Goal: Task Accomplishment & Management: Use online tool/utility

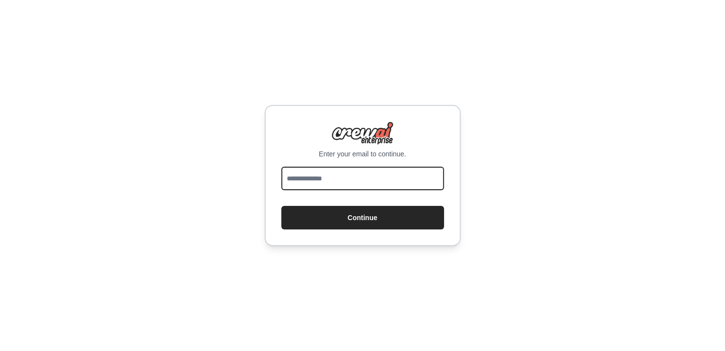
click at [377, 176] on input "email" at bounding box center [363, 179] width 163 height 24
type input "**********"
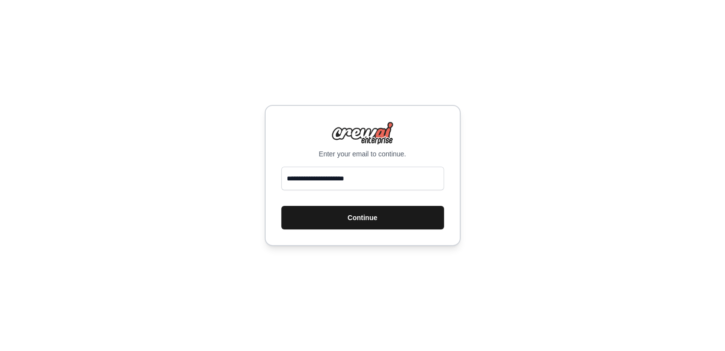
click at [371, 221] on button "Continue" at bounding box center [363, 218] width 163 height 24
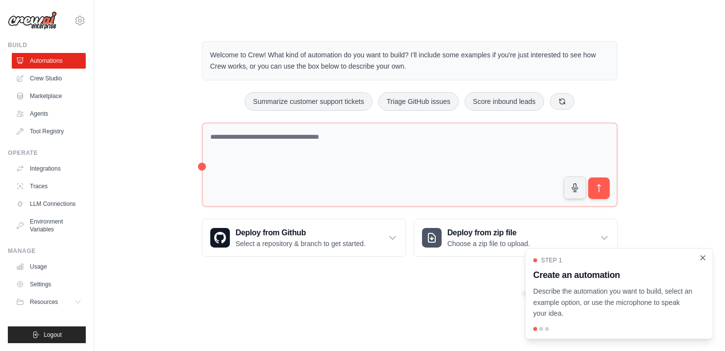
click at [701, 257] on icon "Close walkthrough" at bounding box center [703, 258] width 9 height 9
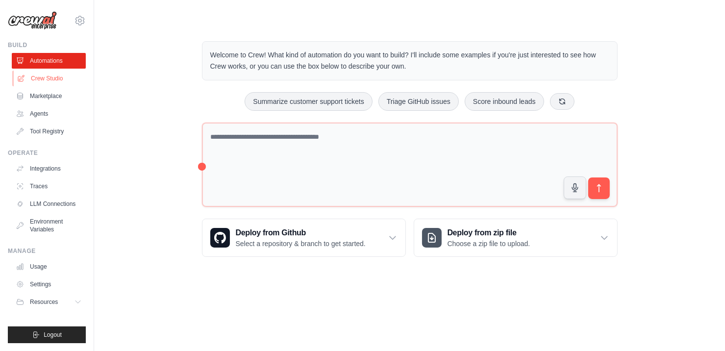
click at [47, 80] on link "Crew Studio" at bounding box center [50, 79] width 74 height 16
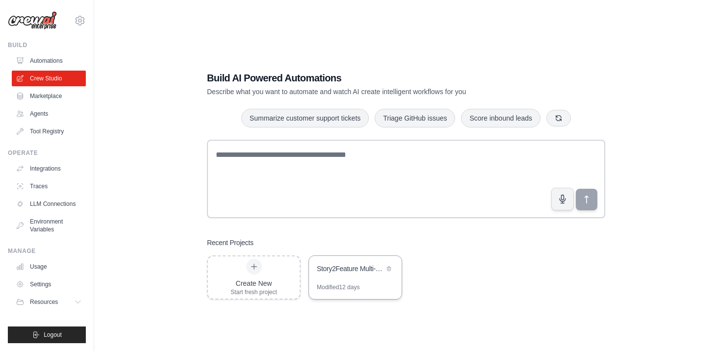
click at [345, 264] on div "Story2Feature Multi-Agent Development System" at bounding box center [350, 269] width 67 height 10
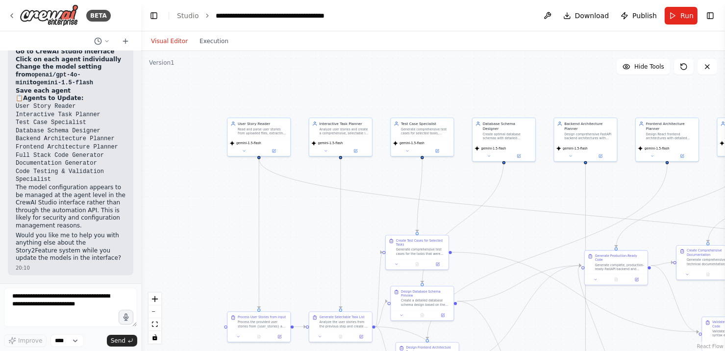
drag, startPoint x: 645, startPoint y: 223, endPoint x: 488, endPoint y: 151, distance: 172.7
click at [488, 151] on div ".deletable-edge-delete-btn { width: 20px; height: 20px; border: 0px solid #ffff…" at bounding box center [433, 201] width 584 height 300
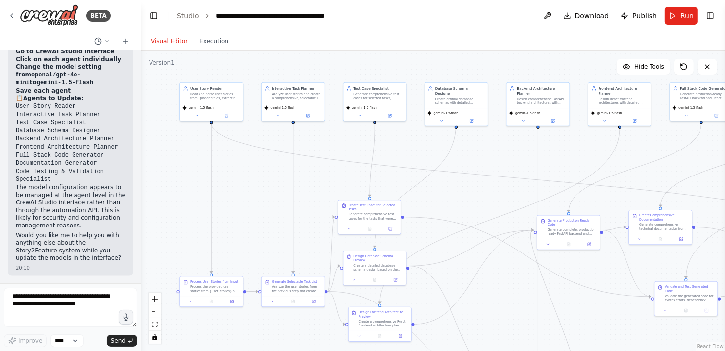
scroll to position [8534, 0]
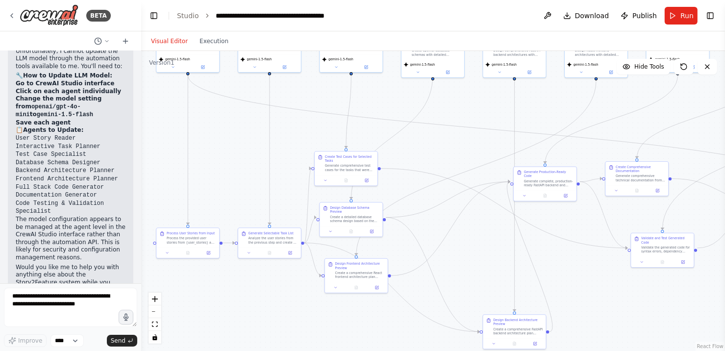
drag, startPoint x: 506, startPoint y: 303, endPoint x: 483, endPoint y: 255, distance: 54.0
click at [483, 255] on div ".deletable-edge-delete-btn { width: 20px; height: 20px; border: 0px solid #ffff…" at bounding box center [433, 201] width 584 height 300
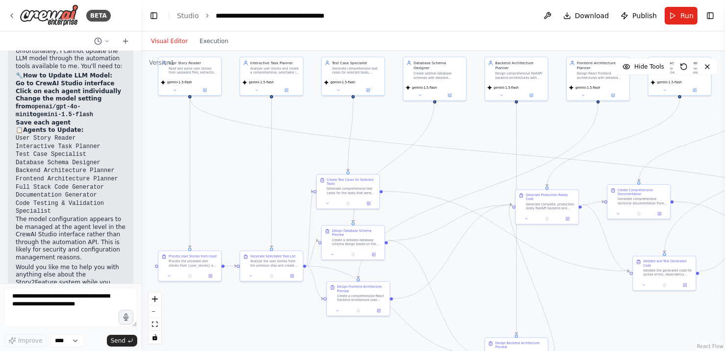
drag, startPoint x: 290, startPoint y: 121, endPoint x: 292, endPoint y: 173, distance: 52.0
click at [292, 173] on div ".deletable-edge-delete-btn { width: 20px; height: 20px; border: 0px solid #ffff…" at bounding box center [433, 201] width 584 height 300
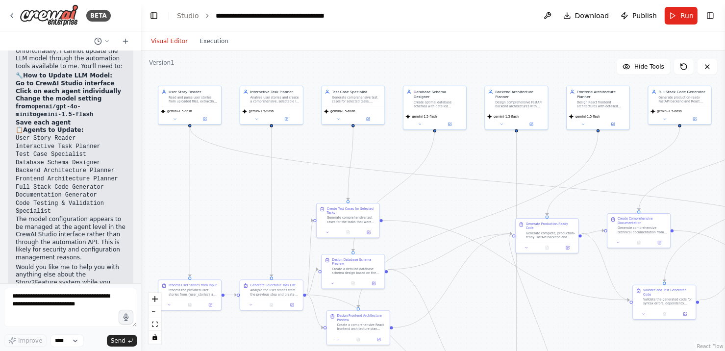
drag, startPoint x: 233, startPoint y: 241, endPoint x: 244, endPoint y: 190, distance: 52.2
click at [244, 190] on div ".deletable-edge-delete-btn { width: 20px; height: 20px; border: 0px solid #ffff…" at bounding box center [433, 201] width 584 height 300
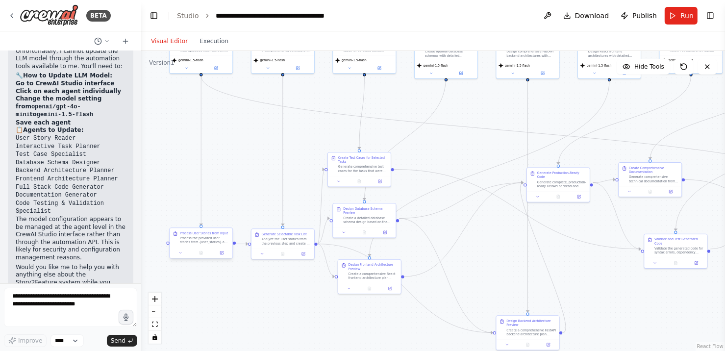
click at [201, 239] on div "Process the provided user stories from {user_stories} and extract all requireme…" at bounding box center [205, 240] width 50 height 8
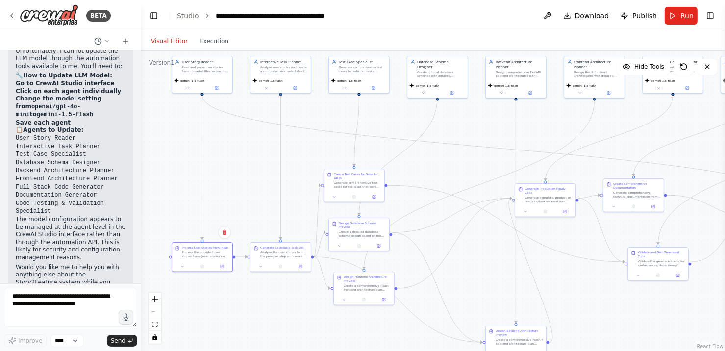
drag, startPoint x: 236, startPoint y: 122, endPoint x: 232, endPoint y: 167, distance: 45.8
click at [232, 167] on div ".deletable-edge-delete-btn { width: 20px; height: 20px; border: 0px solid #ffff…" at bounding box center [433, 201] width 584 height 300
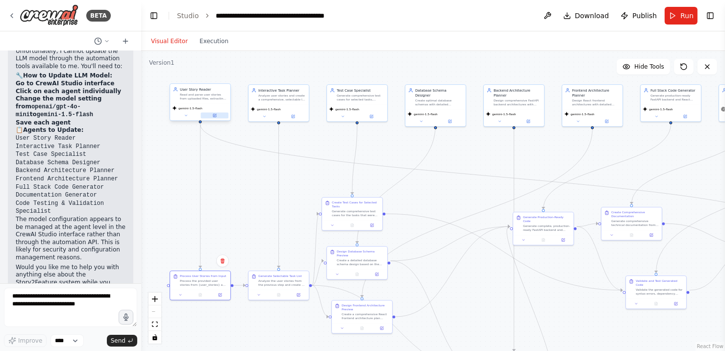
click at [212, 113] on button at bounding box center [215, 116] width 28 height 6
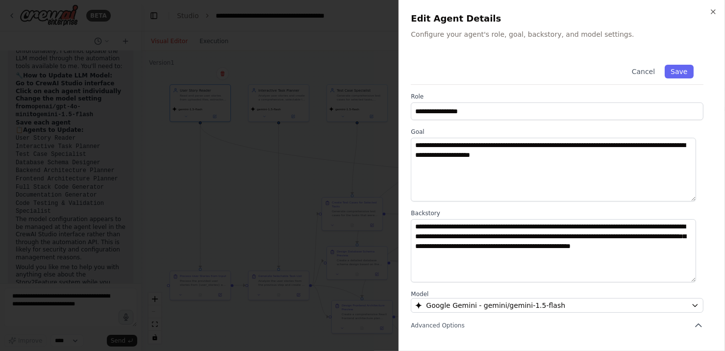
scroll to position [92, 0]
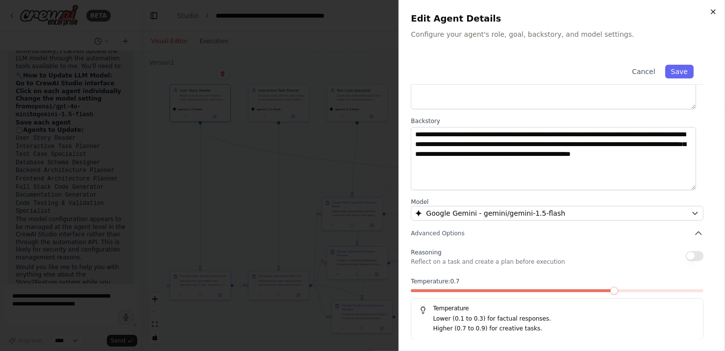
click at [716, 8] on icon "button" at bounding box center [714, 12] width 8 height 8
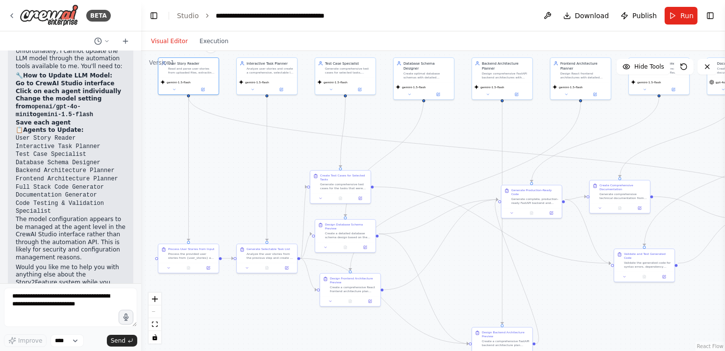
drag, startPoint x: 626, startPoint y: 169, endPoint x: 614, endPoint y: 141, distance: 30.3
click at [614, 141] on div ".deletable-edge-delete-btn { width: 20px; height: 20px; border: 0px solid #ffff…" at bounding box center [433, 201] width 584 height 300
click at [206, 265] on button at bounding box center [208, 266] width 17 height 6
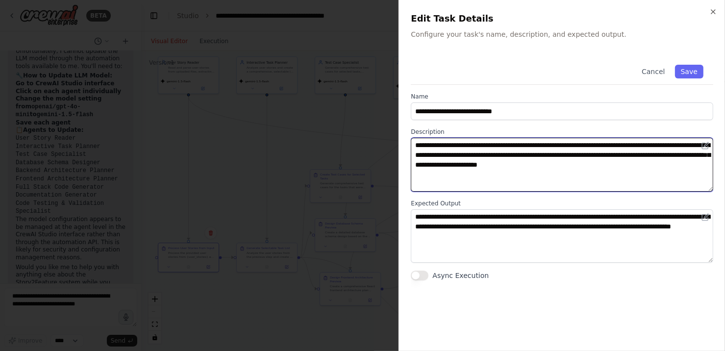
click at [497, 164] on textarea "**********" at bounding box center [562, 165] width 303 height 54
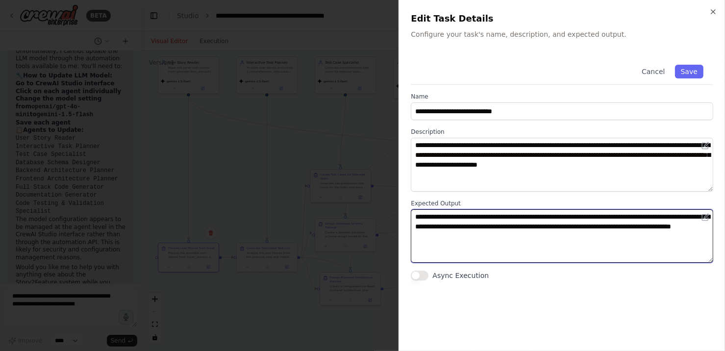
click at [491, 234] on textarea "**********" at bounding box center [562, 236] width 303 height 54
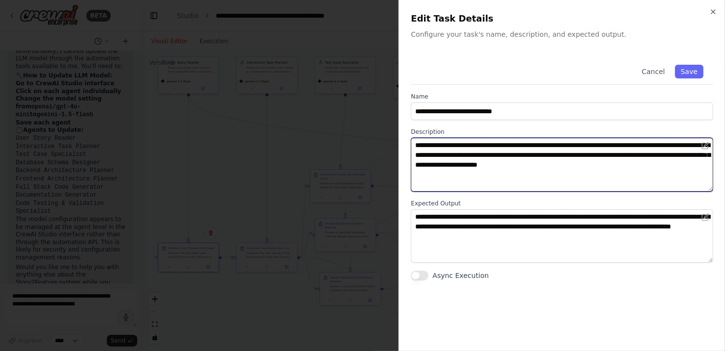
click at [484, 162] on textarea "**********" at bounding box center [562, 165] width 303 height 54
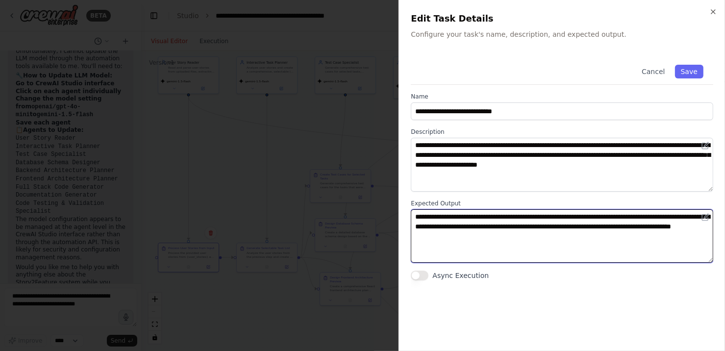
click at [488, 231] on textarea "**********" at bounding box center [562, 236] width 303 height 54
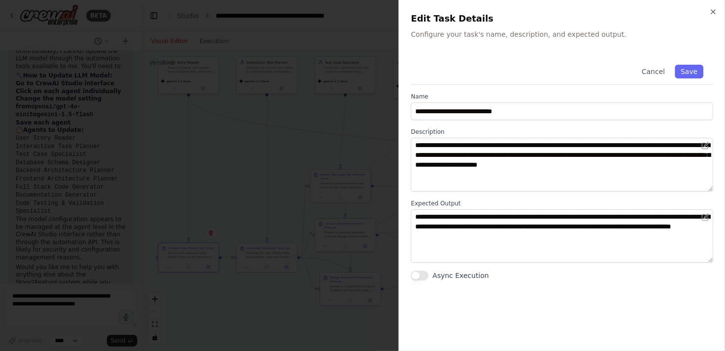
click at [707, 12] on h2 "Edit Task Details" at bounding box center [562, 19] width 303 height 14
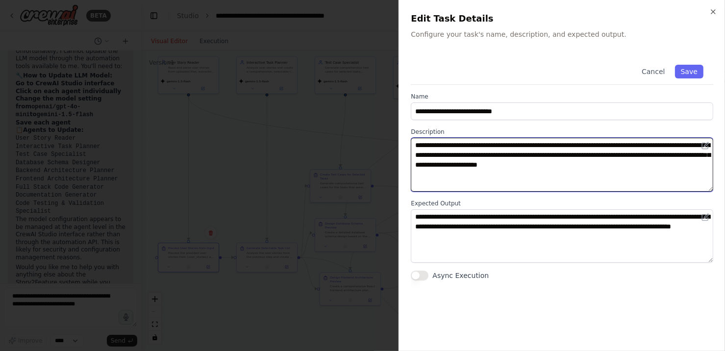
click at [513, 175] on textarea "**********" at bounding box center [562, 165] width 303 height 54
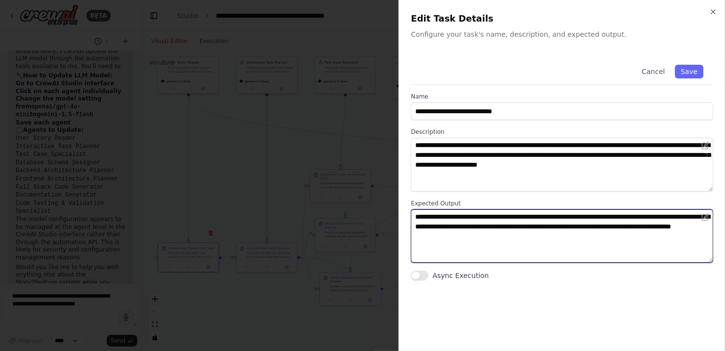
click at [516, 227] on textarea "**********" at bounding box center [562, 236] width 303 height 54
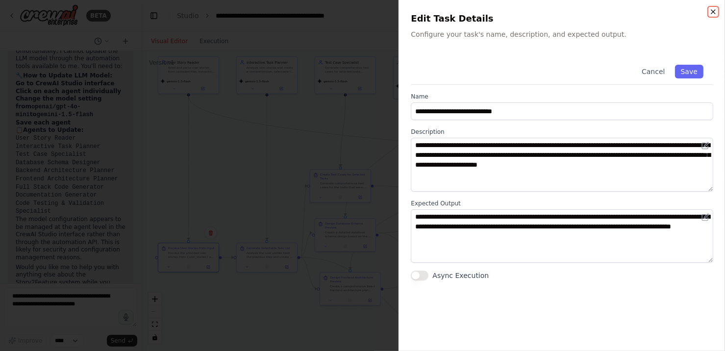
click at [716, 13] on icon "button" at bounding box center [714, 12] width 8 height 8
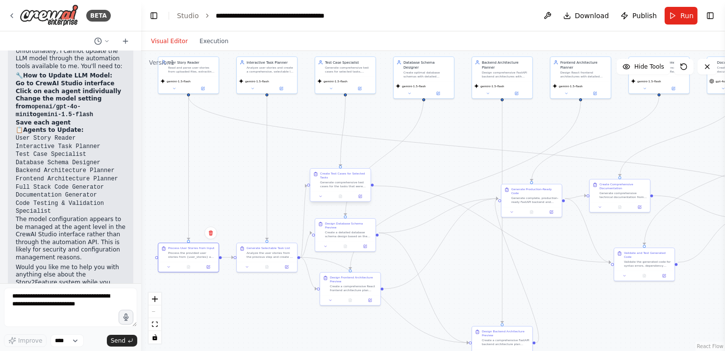
click at [356, 180] on div "Create Test Cases for Selected Tasks Generate comprehensive test cases for the …" at bounding box center [344, 180] width 48 height 17
click at [359, 195] on icon at bounding box center [361, 197] width 4 height 4
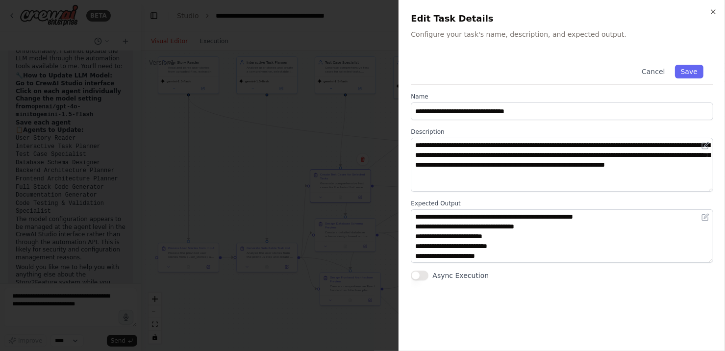
scroll to position [39, 0]
click at [715, 11] on icon "button" at bounding box center [714, 12] width 8 height 8
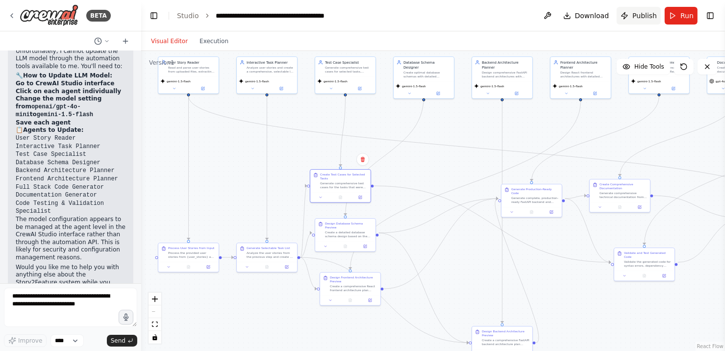
click at [648, 15] on span "Publish" at bounding box center [645, 16] width 25 height 10
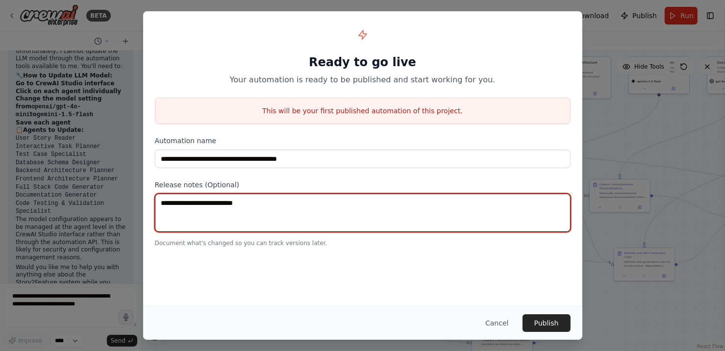
click at [312, 208] on textarea at bounding box center [363, 213] width 416 height 38
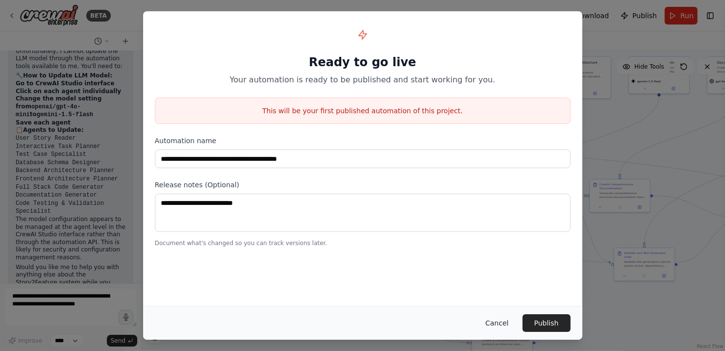
click at [506, 325] on button "Cancel" at bounding box center [497, 323] width 39 height 18
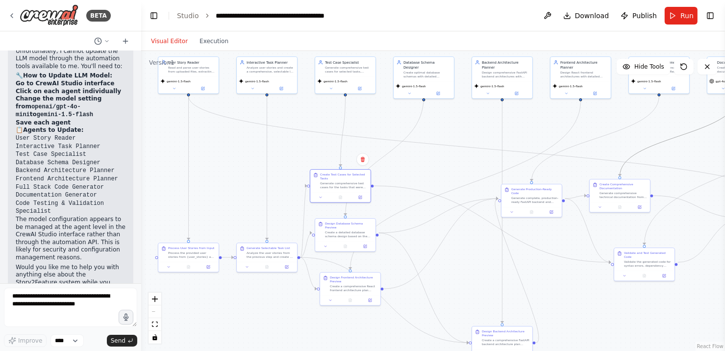
drag, startPoint x: 670, startPoint y: 139, endPoint x: 645, endPoint y: 132, distance: 25.5
click at [645, 132] on div ".deletable-edge-delete-btn { width: 20px; height: 20px; border: 0px solid #ffff…" at bounding box center [433, 201] width 584 height 300
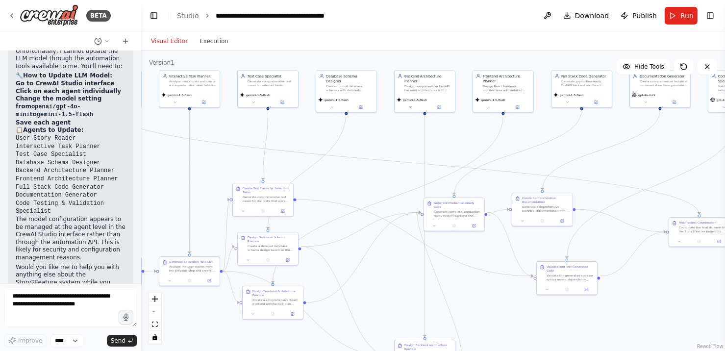
drag, startPoint x: 645, startPoint y: 132, endPoint x: 568, endPoint y: 146, distance: 78.7
click at [568, 146] on div ".deletable-edge-delete-btn { width: 20px; height: 20px; border: 0px solid #ffff…" at bounding box center [433, 201] width 584 height 300
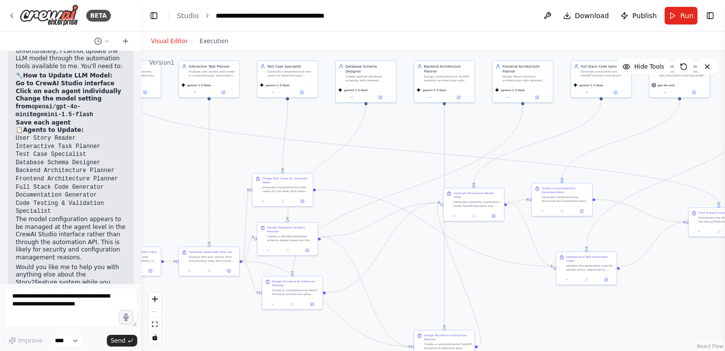
drag, startPoint x: 638, startPoint y: 153, endPoint x: 663, endPoint y: 140, distance: 28.7
click at [663, 140] on div ".deletable-edge-delete-btn { width: 20px; height: 20px; border: 0px solid #ffff…" at bounding box center [433, 201] width 584 height 300
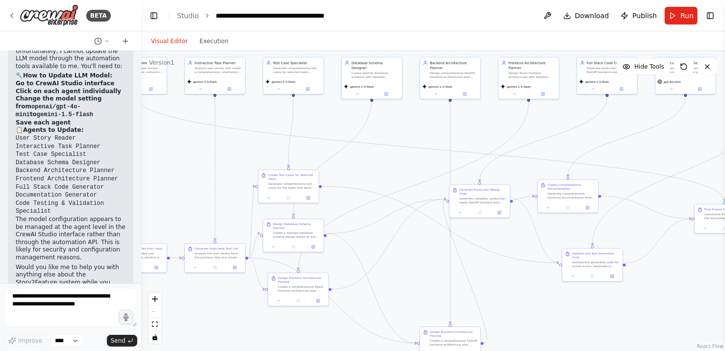
click at [157, 51] on div ".deletable-edge-delete-btn { width: 20px; height: 20px; border: 0px solid #ffff…" at bounding box center [433, 201] width 584 height 300
